Goal: Transaction & Acquisition: Purchase product/service

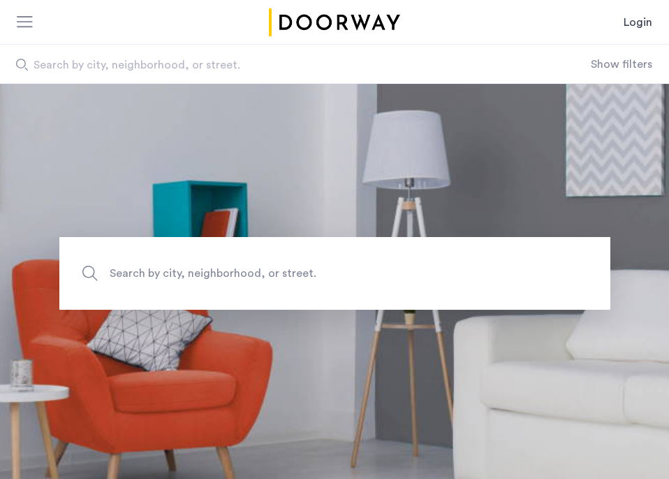
click at [616, 36] on div "Login" at bounding box center [334, 22] width 669 height 45
click at [637, 20] on link "Login" at bounding box center [638, 22] width 29 height 17
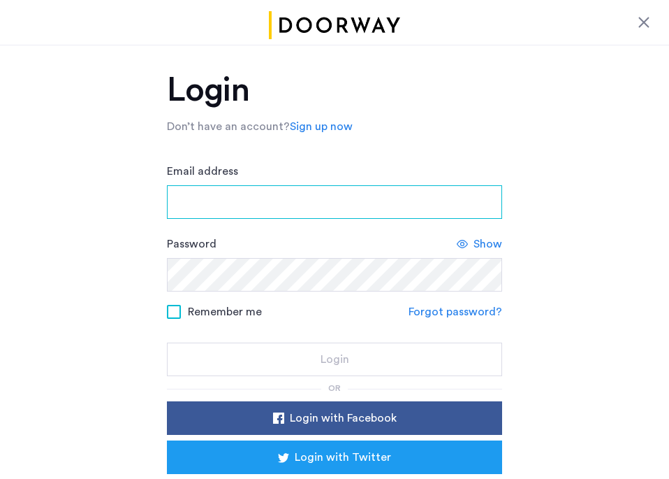
click at [324, 187] on input "Email address" at bounding box center [334, 202] width 335 height 34
type input "**********"
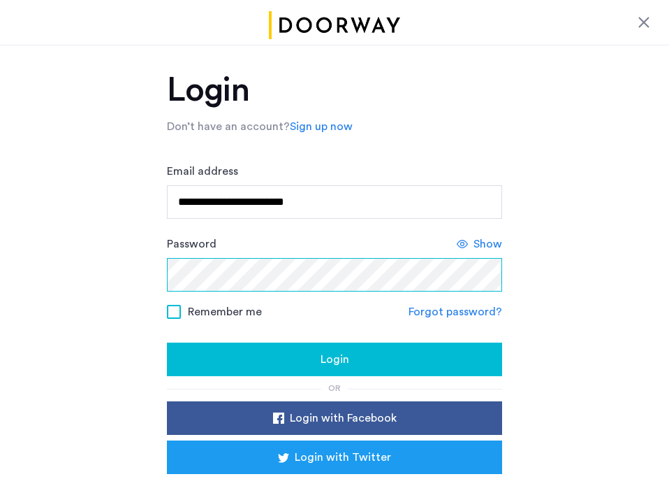
click at [167, 342] on button "Login" at bounding box center [334, 359] width 335 height 34
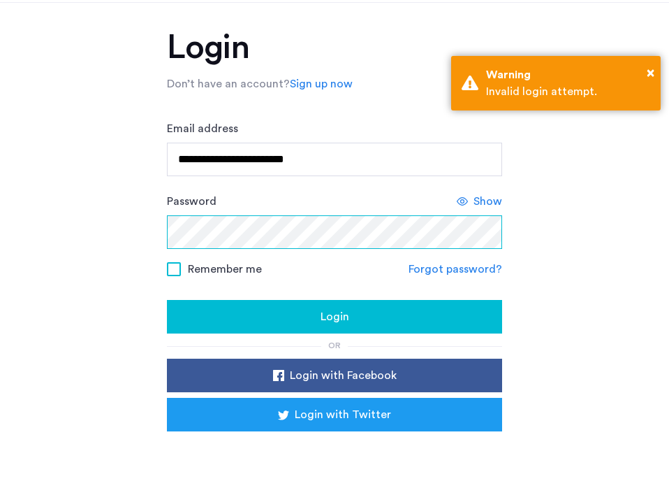
scroll to position [46, 0]
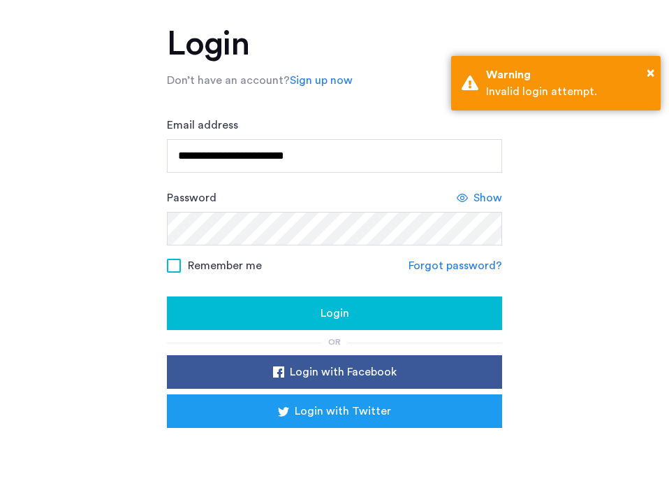
click at [469, 260] on link "Forgot password?" at bounding box center [456, 265] width 94 height 17
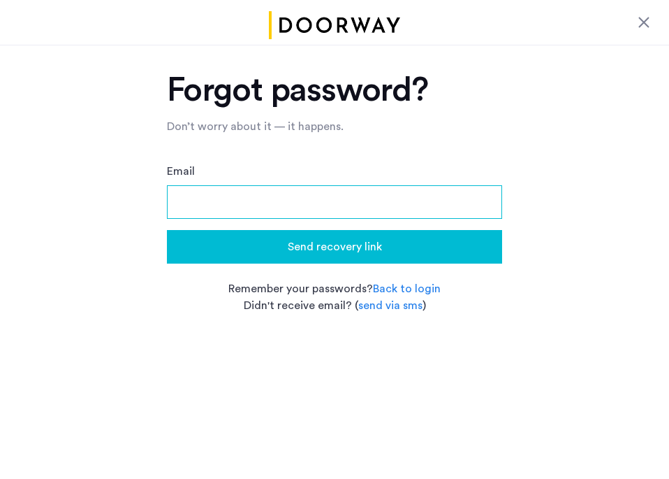
click at [344, 198] on input "Email" at bounding box center [334, 202] width 335 height 34
type input "**********"
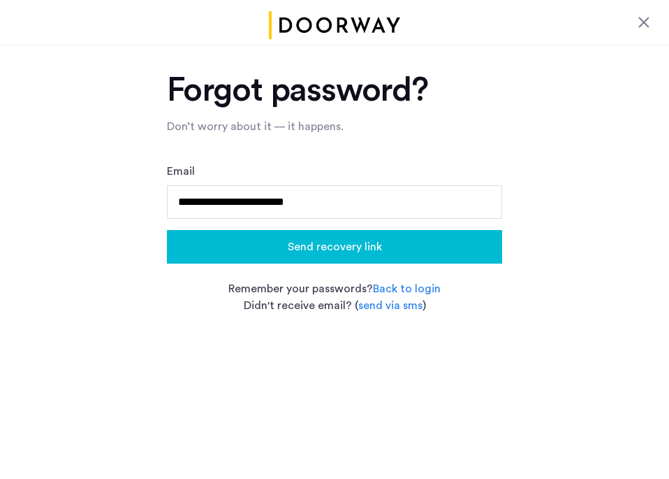
click at [347, 250] on span "Send recovery link" at bounding box center [335, 246] width 94 height 17
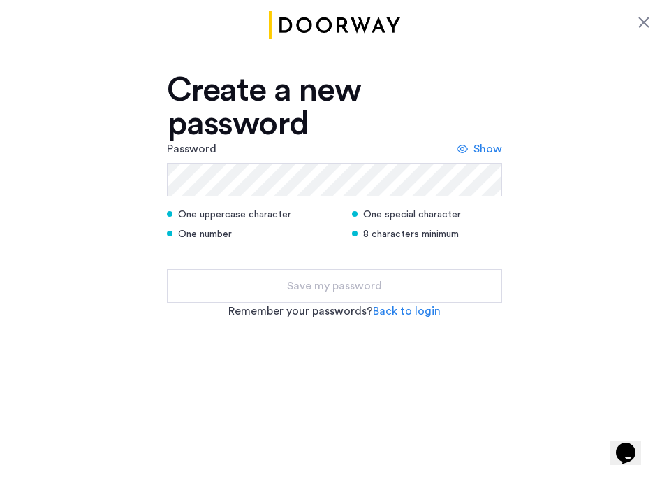
click at [275, 160] on div "Password Show" at bounding box center [334, 168] width 335 height 56
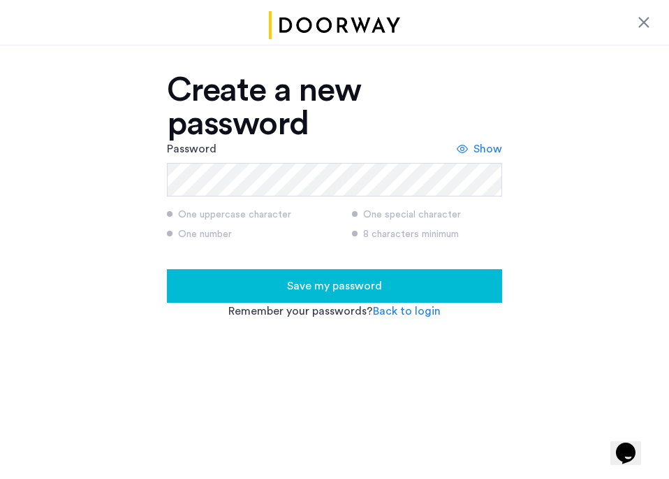
click at [465, 138] on div "Create a new password" at bounding box center [334, 106] width 335 height 67
click at [482, 147] on span "Show" at bounding box center [488, 148] width 29 height 17
click at [307, 272] on button "Save my password" at bounding box center [334, 286] width 335 height 34
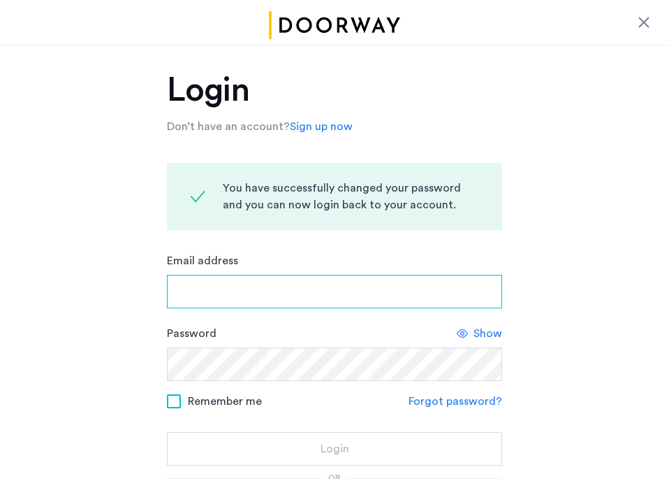
click at [297, 285] on input "Email address" at bounding box center [334, 292] width 335 height 34
type input "**********"
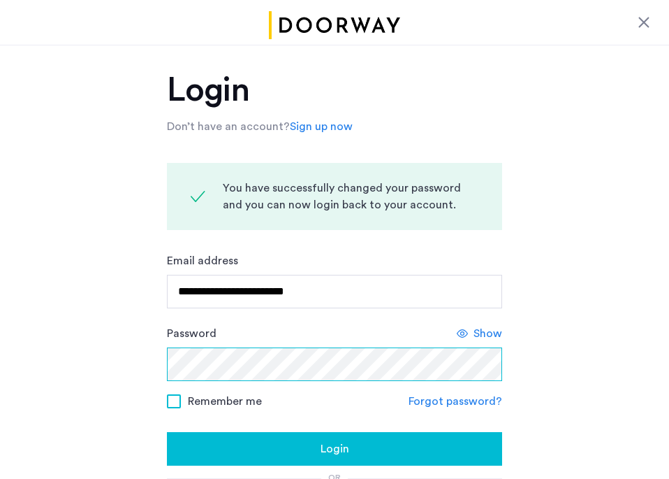
click at [167, 432] on button "Login" at bounding box center [334, 449] width 335 height 34
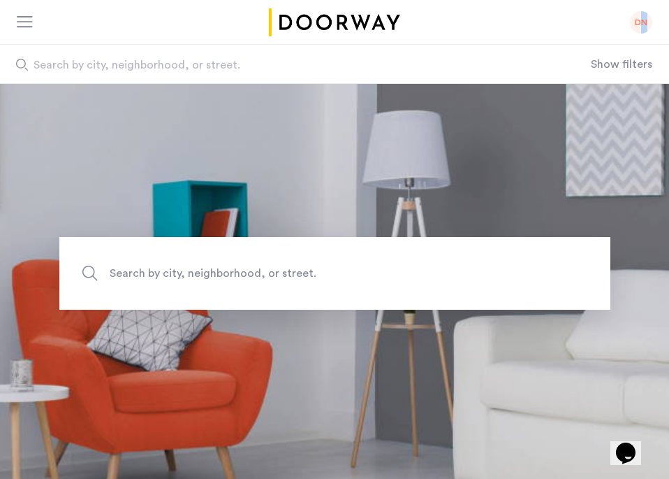
click at [644, 26] on div "DN" at bounding box center [641, 22] width 22 height 22
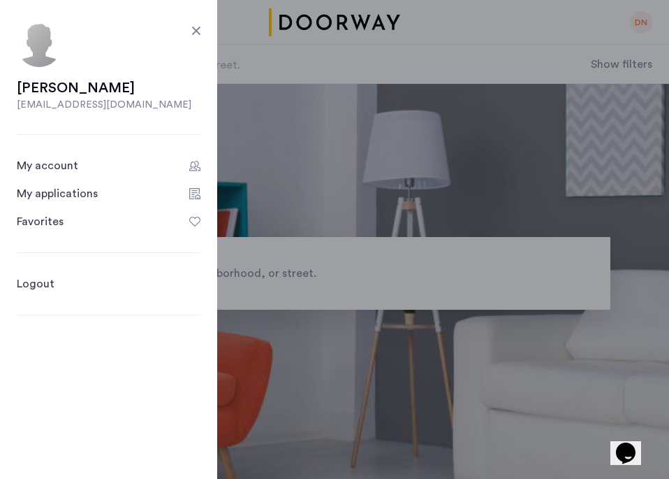
click at [89, 166] on link "My account" at bounding box center [109, 165] width 184 height 17
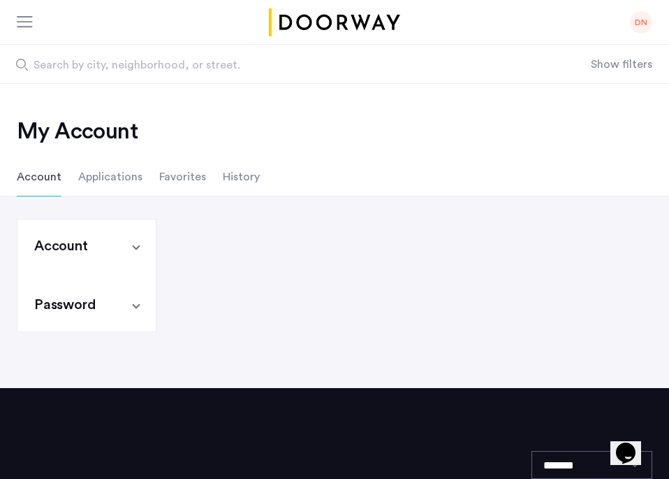
click at [131, 245] on span "Account" at bounding box center [83, 246] width 99 height 20
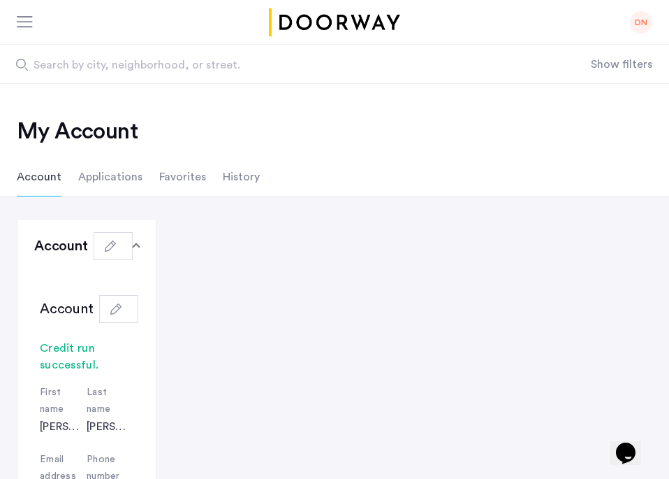
click at [96, 173] on li "Applications" at bounding box center [110, 176] width 64 height 39
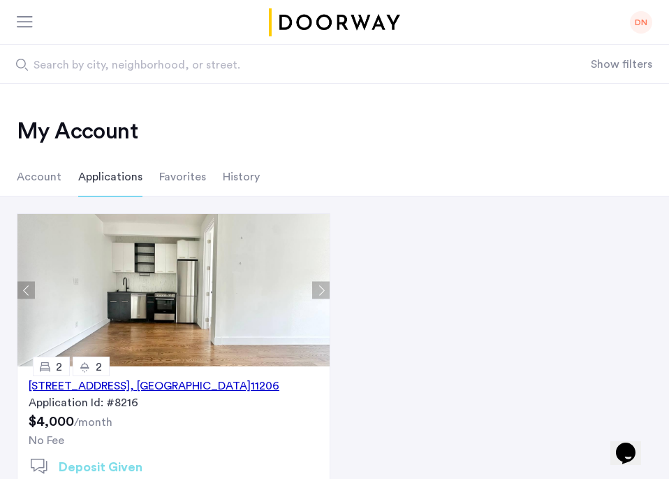
click at [45, 168] on li "Account" at bounding box center [39, 176] width 45 height 39
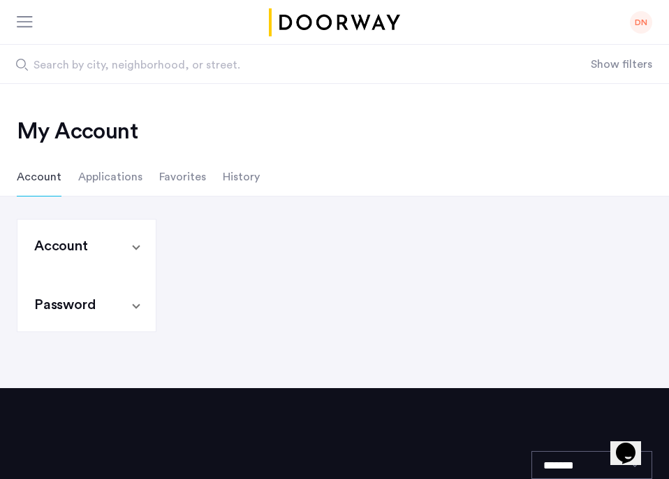
click at [99, 168] on li "Applications" at bounding box center [110, 176] width 64 height 39
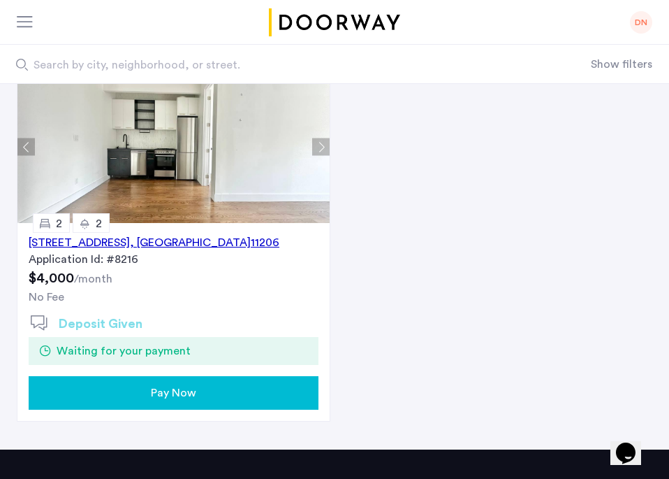
scroll to position [174, 0]
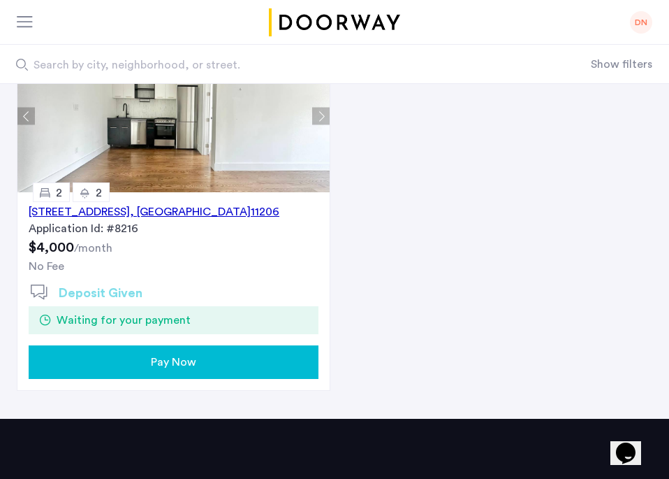
click at [159, 365] on span "Pay Now" at bounding box center [173, 362] width 45 height 17
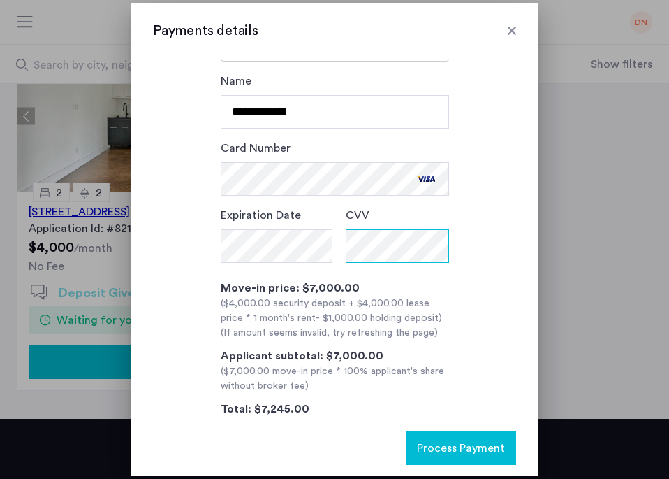
scroll to position [104, 0]
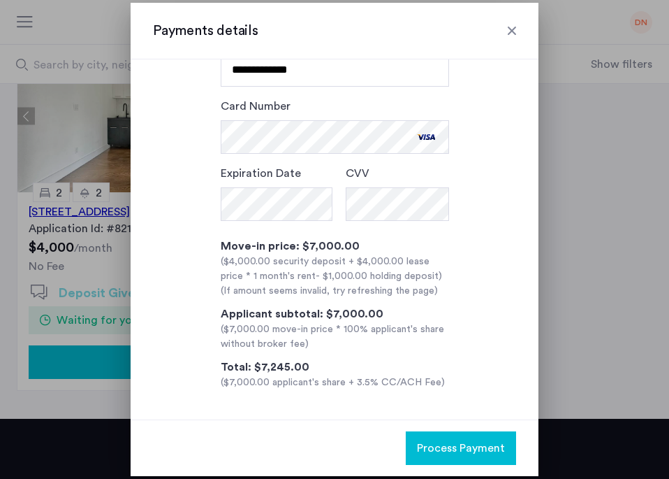
click at [352, 259] on div "($4,000.00 security deposit + $4,000.00 lease price * 1 month's rent - $1,000.0…" at bounding box center [335, 268] width 229 height 29
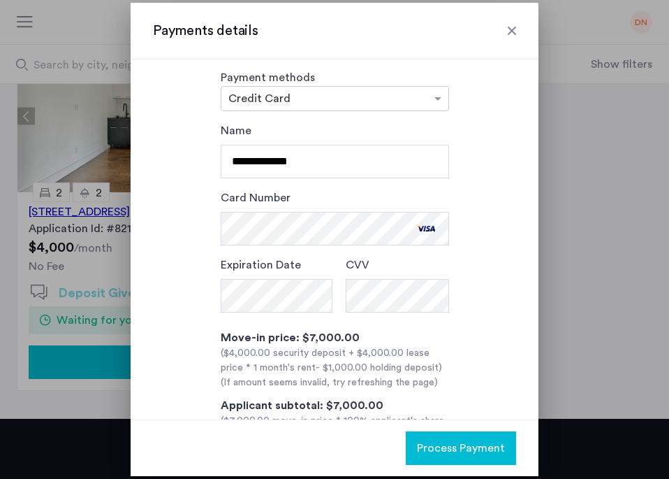
scroll to position [0, 0]
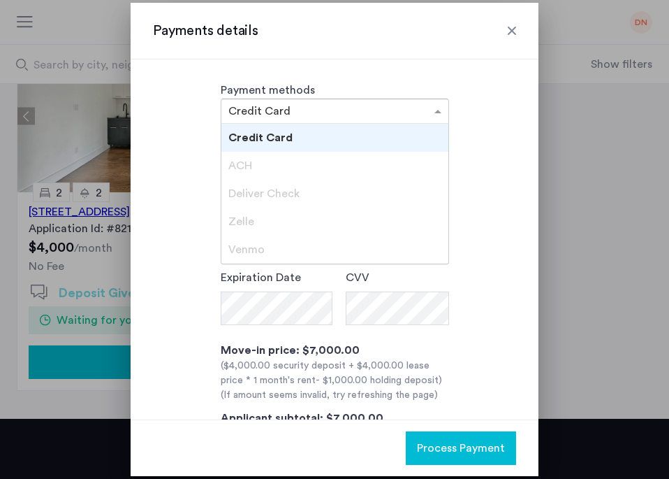
click at [403, 108] on input "text" at bounding box center [321, 113] width 185 height 10
click at [351, 129] on div "Credit Card" at bounding box center [335, 138] width 227 height 28
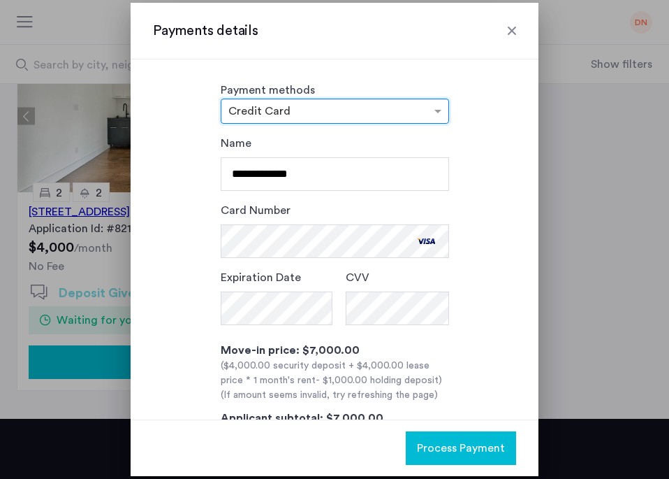
scroll to position [104, 0]
